Goal: Information Seeking & Learning: Learn about a topic

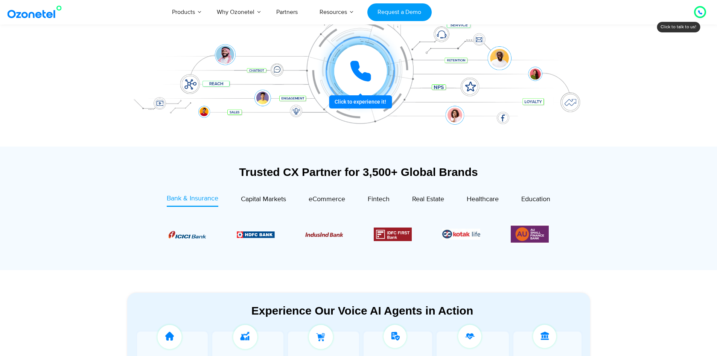
scroll to position [151, 0]
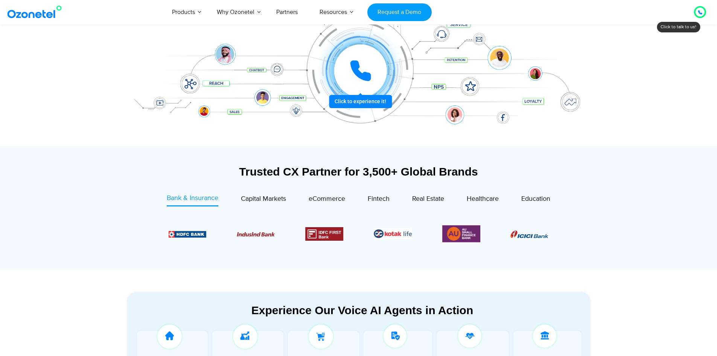
click at [353, 79] on icon at bounding box center [360, 70] width 23 height 23
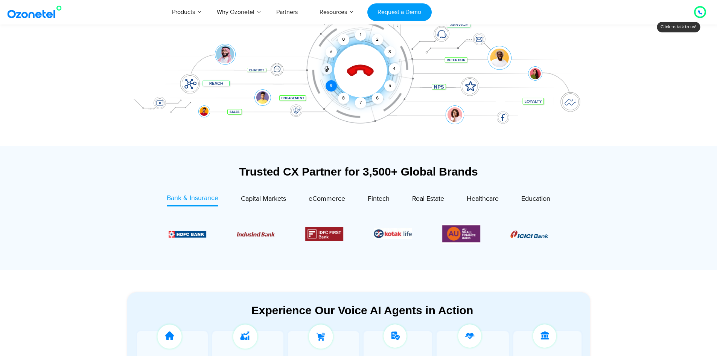
click at [331, 88] on div "9" at bounding box center [331, 85] width 11 height 11
click at [342, 40] on div "0" at bounding box center [343, 39] width 11 height 11
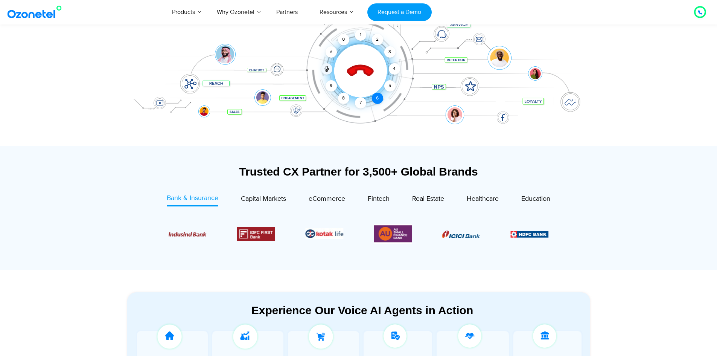
click at [379, 98] on div "6" at bounding box center [377, 98] width 11 height 11
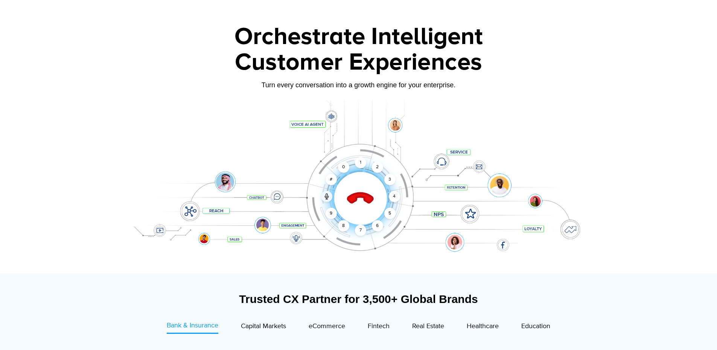
scroll to position [20, 0]
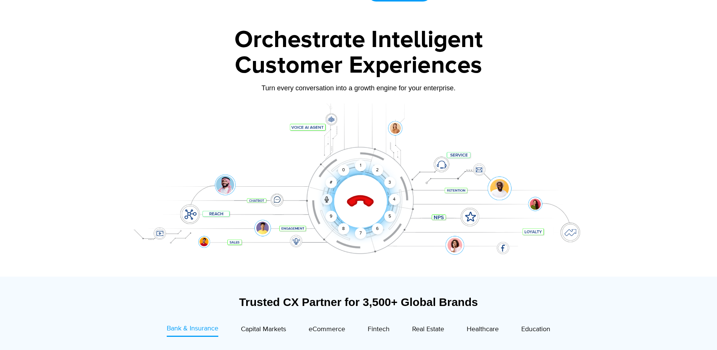
click at [362, 201] on icon at bounding box center [360, 202] width 26 height 26
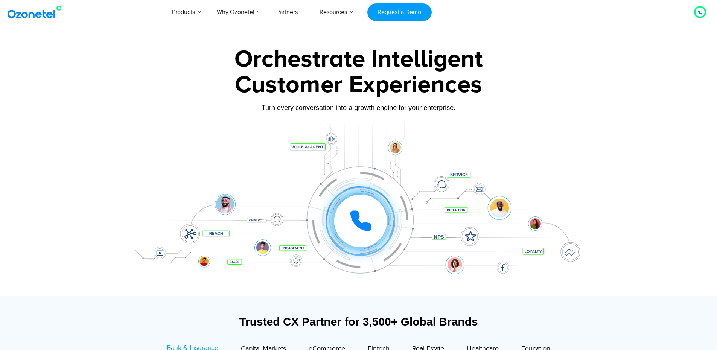
scroll to position [0, 0]
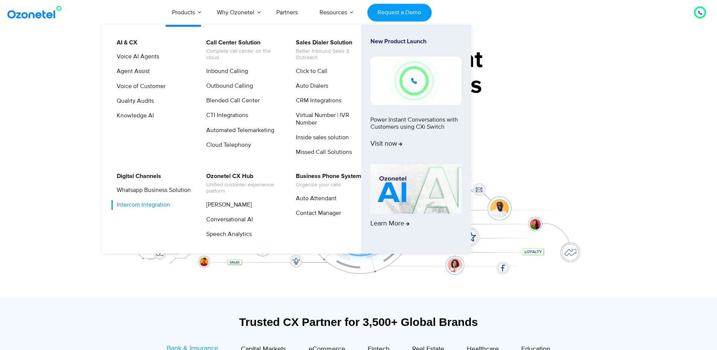
click at [158, 210] on link "Intercom Integration" at bounding box center [141, 204] width 59 height 9
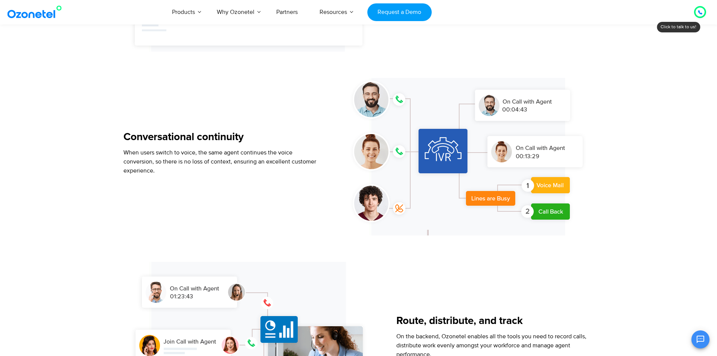
scroll to position [639, 0]
